Goal: Task Accomplishment & Management: Check status

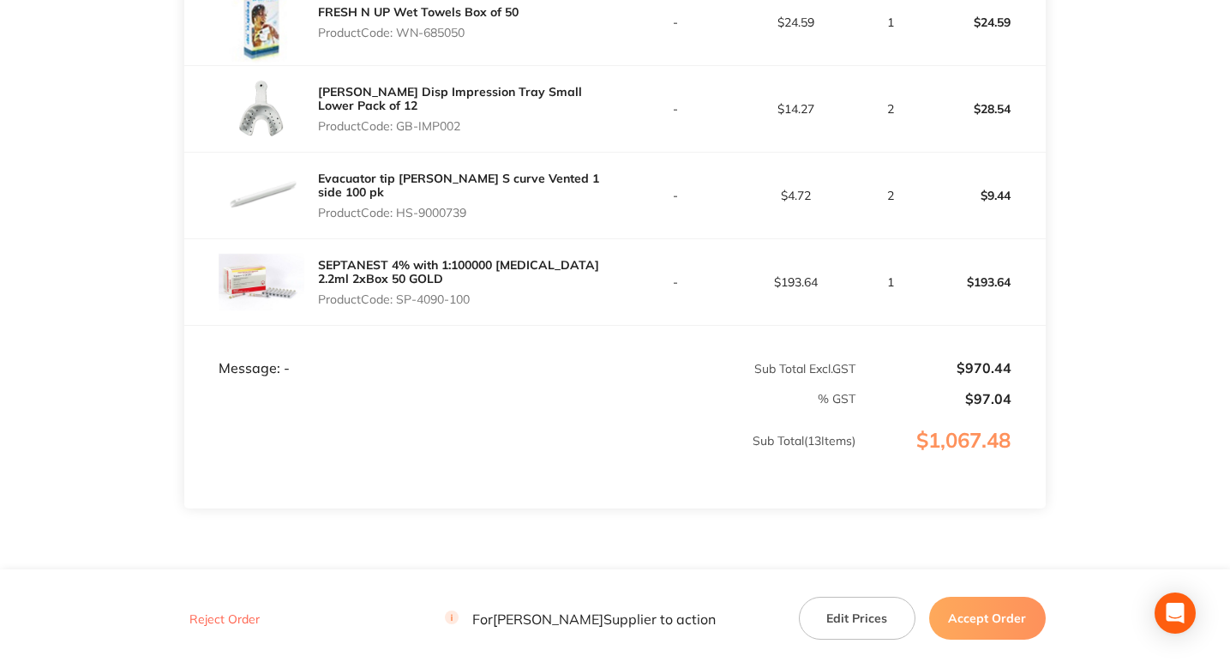
scroll to position [1341, 0]
click at [466, 289] on div "SEPTANEST 4% with 1:100000 adrenalin 2.2ml 2xBox 50 GOLD Product Code: SP-4090-…" at bounding box center [466, 281] width 297 height 62
click at [466, 302] on p "Product Code: SP-4090-100" at bounding box center [466, 298] width 297 height 14
drag, startPoint x: 466, startPoint y: 302, endPoint x: 406, endPoint y: 303, distance: 60.9
click at [406, 303] on p "Product Code: SP-4090-100" at bounding box center [466, 298] width 297 height 14
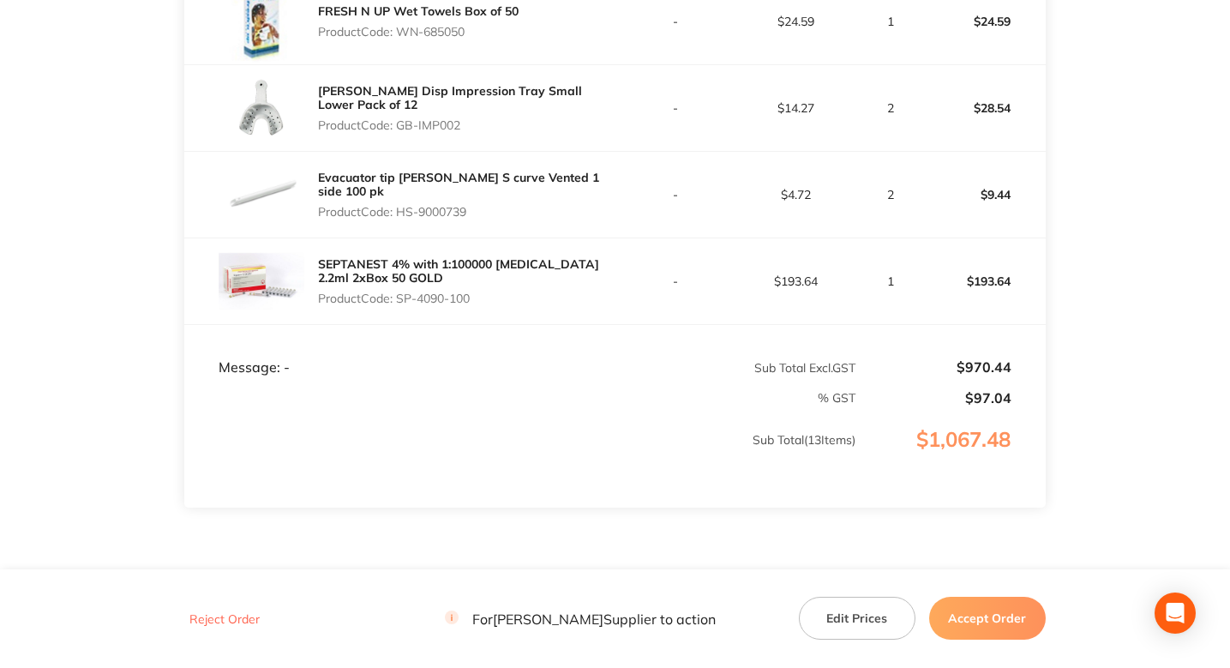
copy p "SP-4090-100"
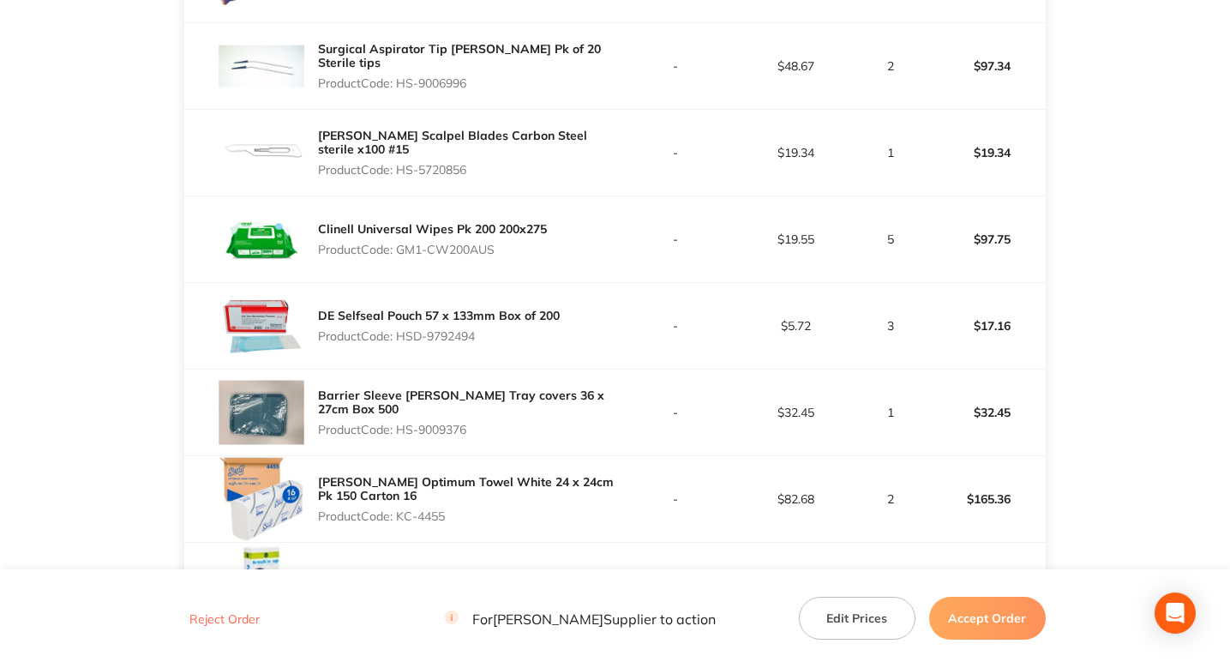
scroll to position [0, 0]
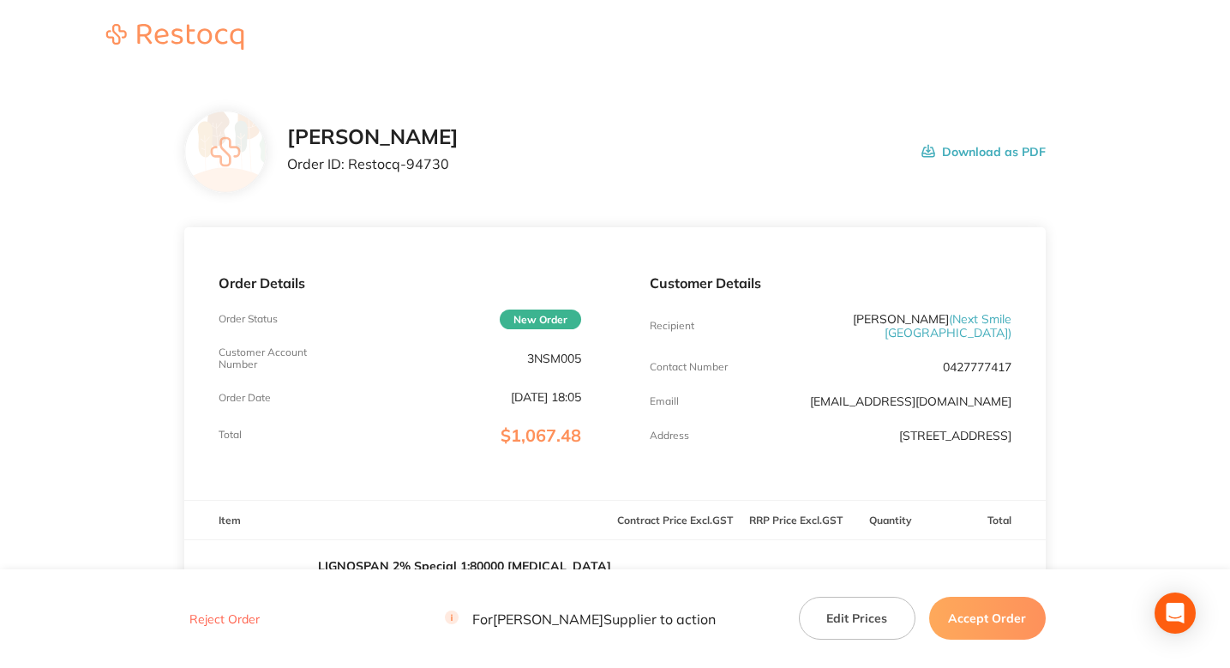
click at [434, 164] on p "Order ID: Restocq- 94730" at bounding box center [372, 163] width 171 height 15
copy p "94730"
click at [702, 153] on div "Henry Schein Halas Order ID: Restocq- 94730 Download as PDF" at bounding box center [666, 151] width 759 height 53
click at [424, 164] on p "Order ID: Restocq- 94735" at bounding box center [372, 163] width 171 height 15
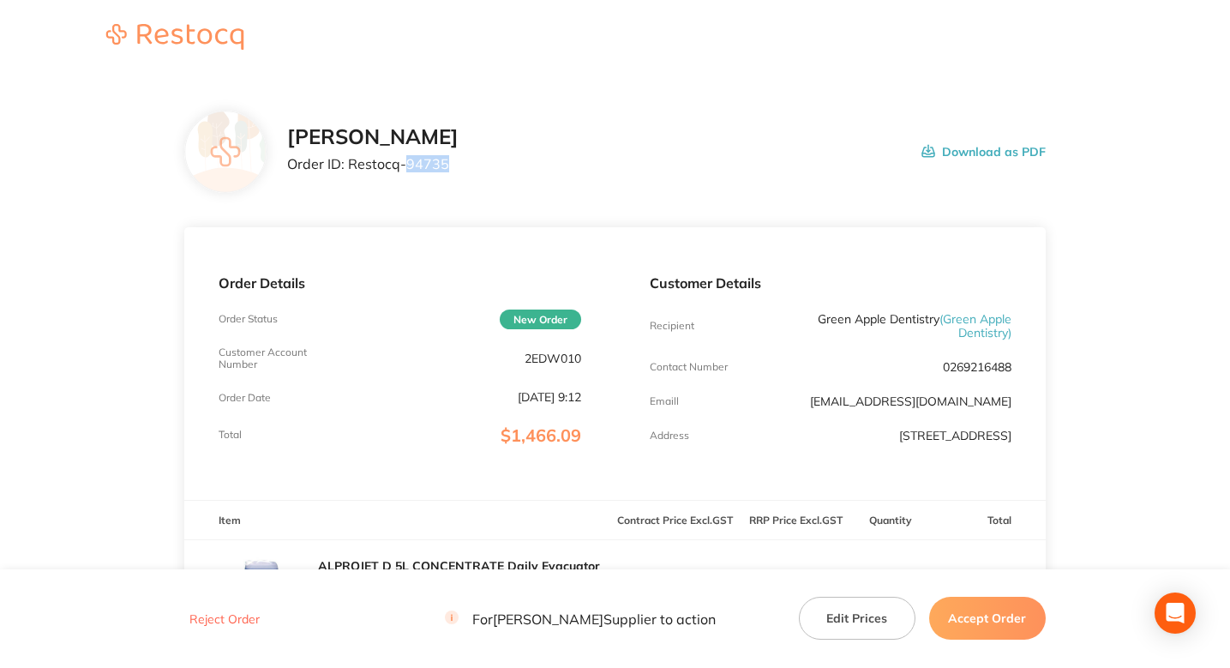
click at [424, 164] on p "Order ID: Restocq- 94735" at bounding box center [372, 163] width 171 height 15
copy p "94735"
click at [659, 173] on div "Henry Schein Halas Order ID: Restocq- 94735 Download as PDF" at bounding box center [666, 151] width 759 height 53
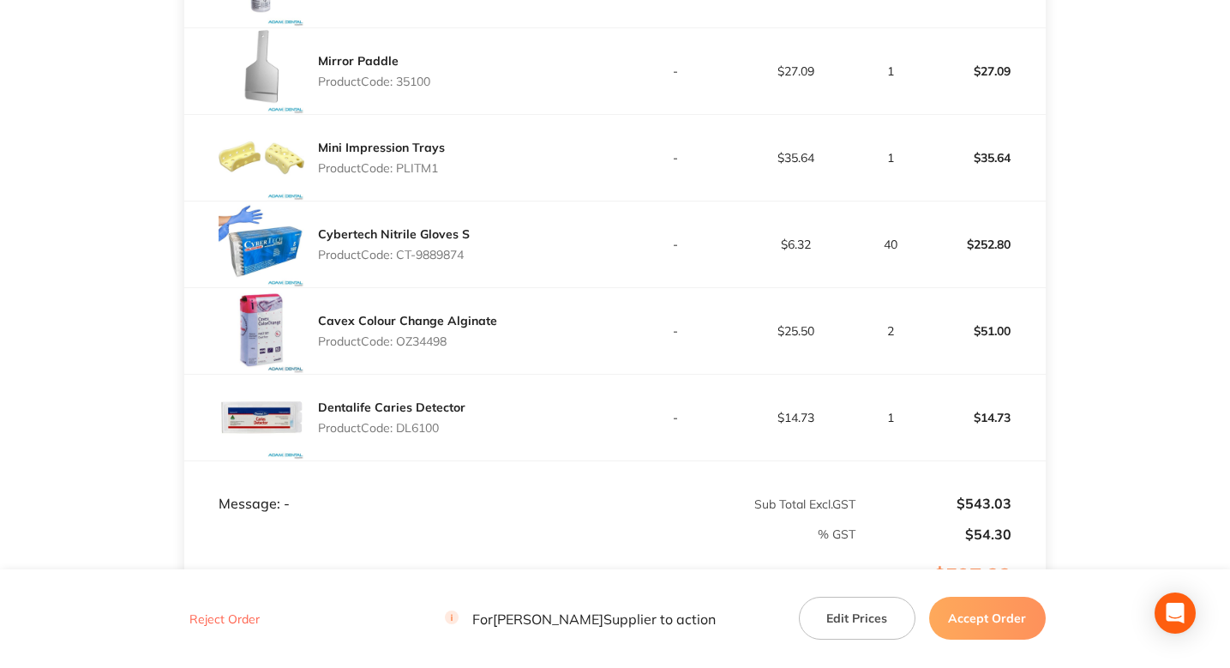
scroll to position [698, 0]
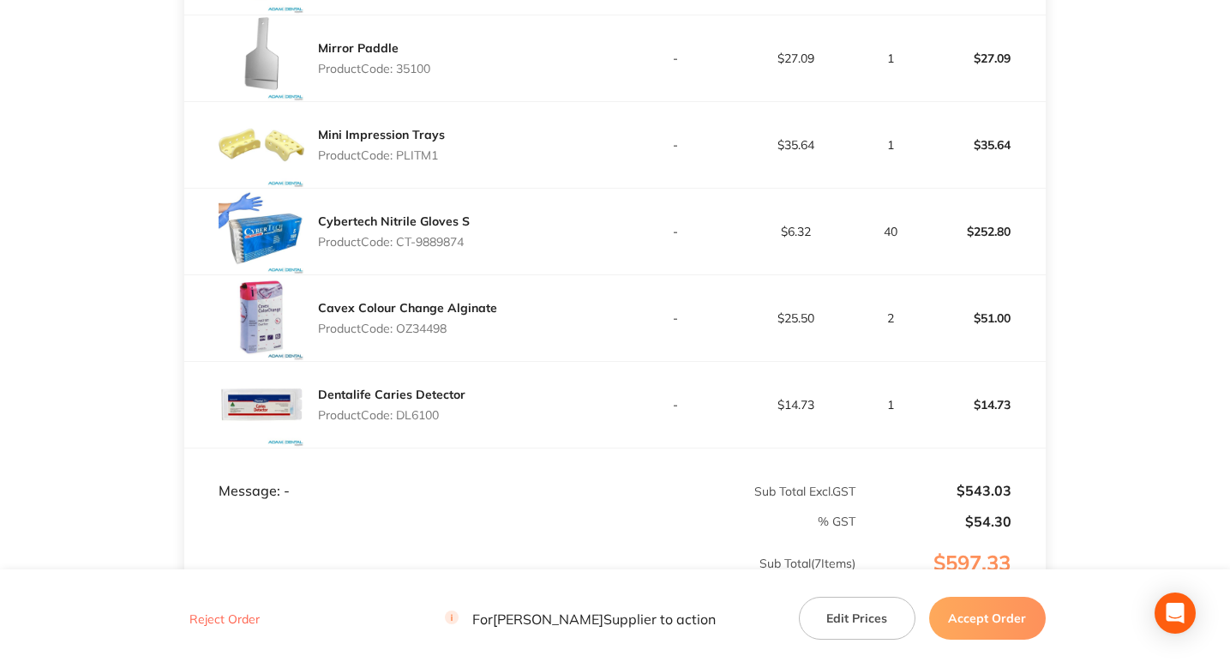
click at [424, 73] on p "Product Code: 35100" at bounding box center [374, 69] width 112 height 14
copy p "35100"
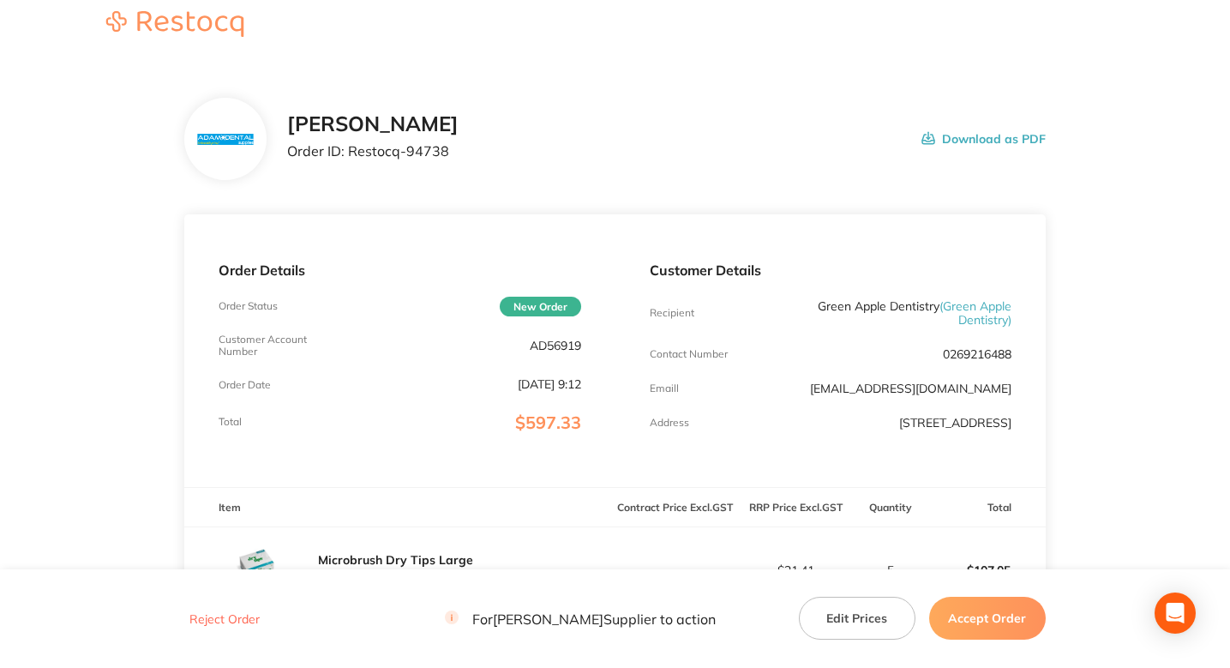
scroll to position [0, 0]
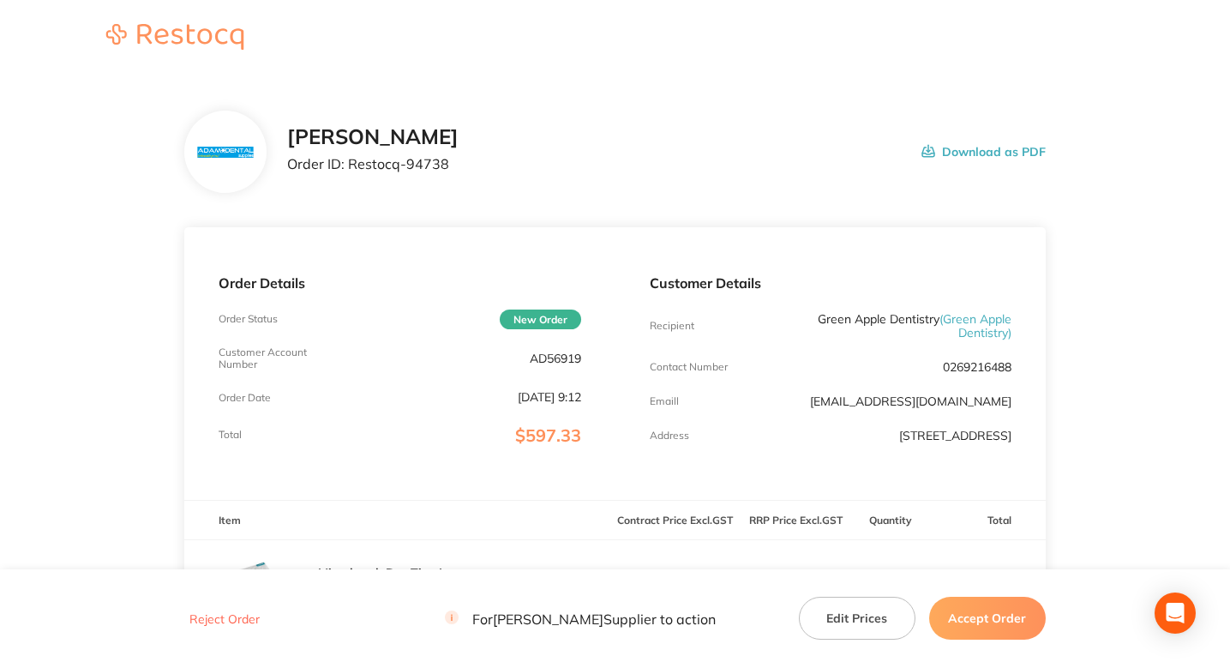
click at [432, 166] on p "Order ID: Restocq- 94738" at bounding box center [372, 163] width 171 height 15
copy p "94738"
click at [524, 177] on div "[PERSON_NAME] Order ID: Restocq- 94738 Download as PDF" at bounding box center [666, 151] width 759 height 53
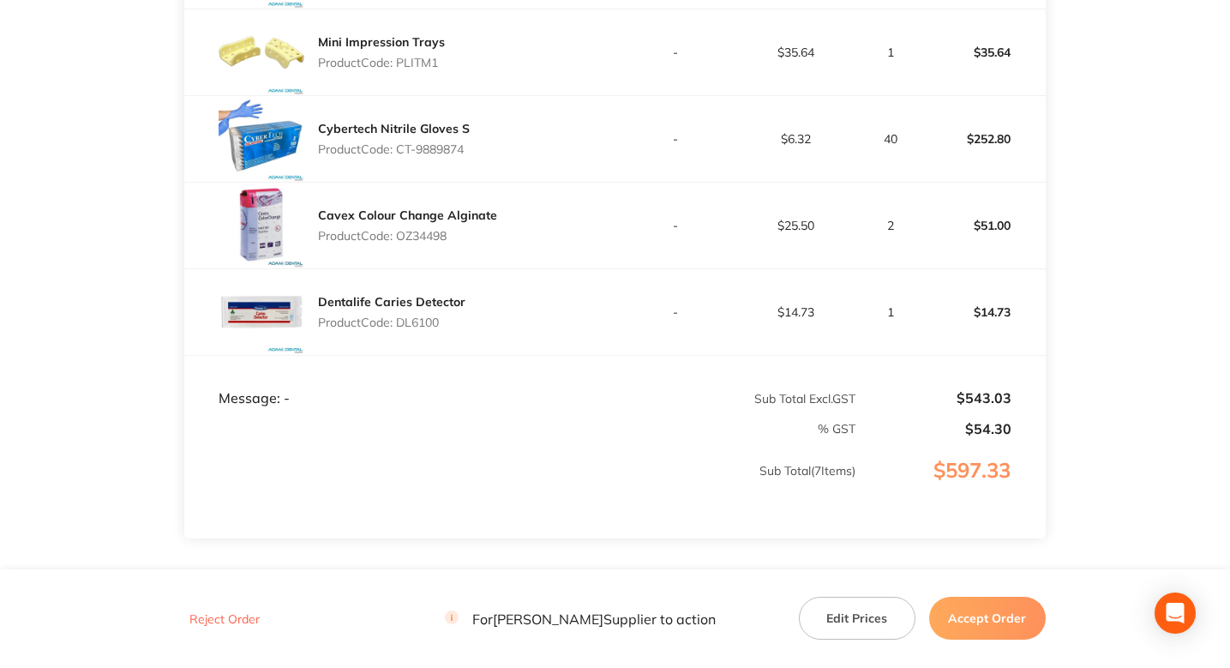
scroll to position [897, 0]
